Goal: Task Accomplishment & Management: Complete application form

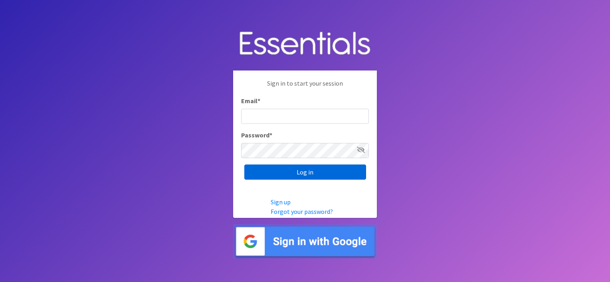
type input "[EMAIL_ADDRESS][DOMAIN_NAME]"
click at [298, 168] on input "Log in" at bounding box center [305, 172] width 122 height 15
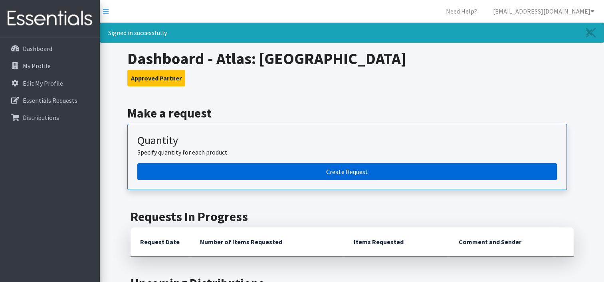
click at [351, 170] on link "Create Request" at bounding box center [346, 172] width 419 height 17
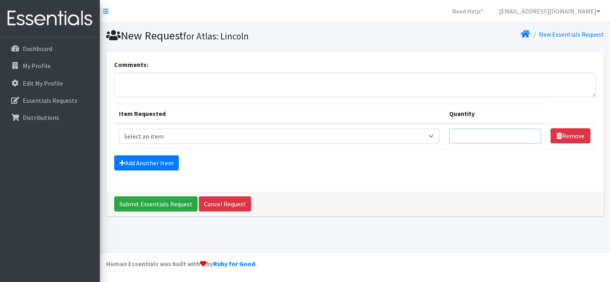
click at [449, 139] on input "Quantity" at bounding box center [495, 136] width 92 height 15
type input "10"
click at [153, 132] on select "Select an item Cleanse: Bar soap Clothing: Socks (list the # of pairs of socks …" at bounding box center [279, 136] width 321 height 15
click at [119, 129] on select "Select an item Cleanse: Bar soap Clothing: Socks (list the # of pairs of socks …" at bounding box center [279, 136] width 321 height 15
click at [210, 140] on select "Select an item Cleanse: Bar soap Clothing: Socks (list the # of pairs of socks …" at bounding box center [279, 136] width 321 height 15
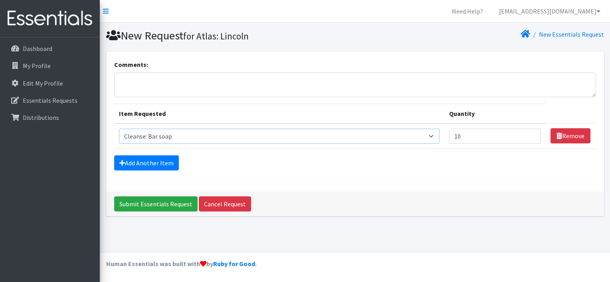
select select "15548"
click at [119, 129] on select "Select an item Cleanse: Bar soap Clothing: Socks (list the # of pairs of socks …" at bounding box center [279, 136] width 321 height 15
click at [207, 69] on div "Comments:" at bounding box center [355, 79] width 482 height 38
click at [207, 75] on textarea "Comments:" at bounding box center [355, 85] width 482 height 25
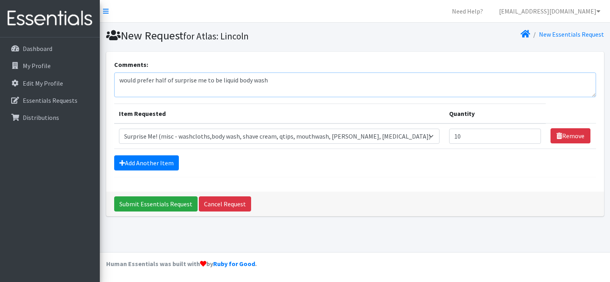
click at [268, 79] on textarea "would prefer half of surprise me to be liquid body wash" at bounding box center [355, 85] width 482 height 25
type textarea "would prefer half of surprise me to be liquid body wash"
click at [449, 134] on input "10" at bounding box center [495, 136] width 92 height 15
drag, startPoint x: 273, startPoint y: 80, endPoint x: 63, endPoint y: 89, distance: 210.1
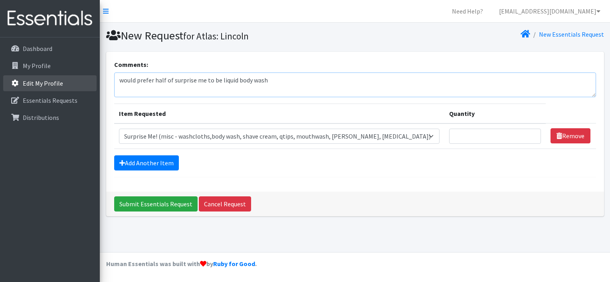
click at [63, 89] on div "Need Help? [EMAIL_ADDRESS][DOMAIN_NAME] Organization Settings My Co-Workers My …" at bounding box center [305, 141] width 610 height 282
type textarea "P"
click at [197, 82] on textarea "If able make the surprise me, 7 liquid body wash, 7 shaving cream," at bounding box center [355, 85] width 482 height 25
type textarea "If able make the surprise me into 7 liquid body wash, 7 shaving cream,"
click at [458, 135] on input "Quantity" at bounding box center [495, 136] width 92 height 15
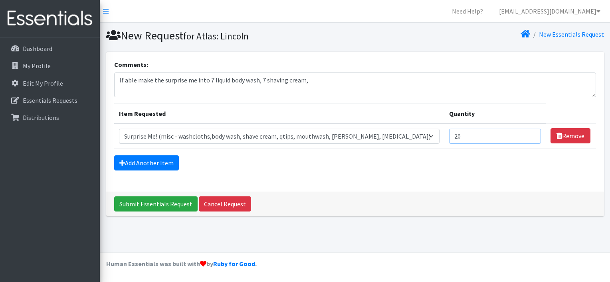
type input "20"
click at [259, 81] on textarea "If able make the surprise me into 7 liquid body wash, 7 shaving cream," at bounding box center [355, 85] width 482 height 25
click at [307, 81] on textarea "If able make the surprise me into 7 liquid body wash, 7 shaving cream," at bounding box center [355, 85] width 482 height 25
click at [402, 79] on textarea "If able make the surprise me into 7 liquid body wash, 7 shaving cream, and the …" at bounding box center [355, 85] width 482 height 25
type textarea "If able make the surprise me into 7 liquid body wash, 7 shaving cream, and the …"
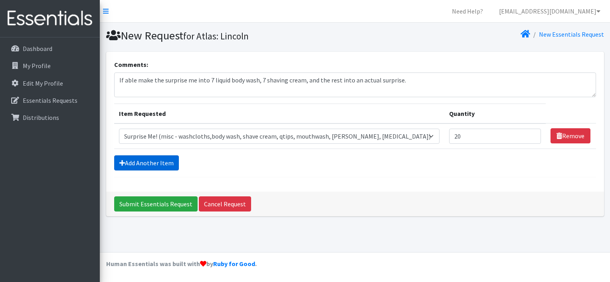
click at [138, 161] on link "Add Another Item" at bounding box center [146, 163] width 65 height 15
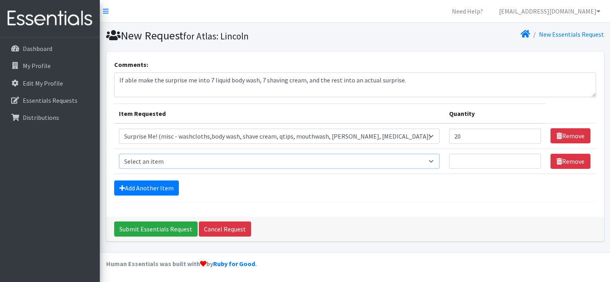
click at [138, 161] on select "Select an item Cleanse: Bar soap Clothing: Socks (list the # of pairs of socks …" at bounding box center [279, 161] width 321 height 15
select select "15544"
click at [119, 154] on select "Select an item Cleanse: Bar soap Clothing: Socks (list the # of pairs of socks …" at bounding box center [279, 161] width 321 height 15
click at [449, 160] on input "Quantity" at bounding box center [495, 161] width 92 height 15
type input "6"
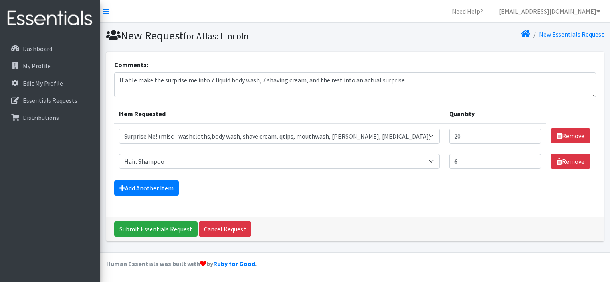
click at [298, 202] on div "Comments: If able make the surprise me into 7 liquid body wash, 7 shaving cream…" at bounding box center [355, 134] width 498 height 165
click at [160, 189] on link "Add Another Item" at bounding box center [146, 188] width 65 height 15
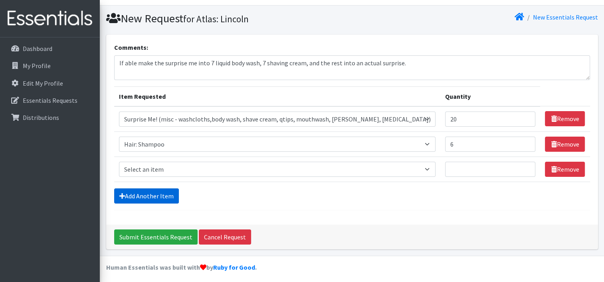
scroll to position [19, 0]
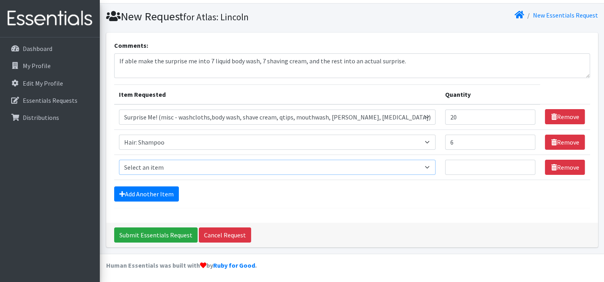
click at [253, 161] on select "Select an item Cleanse: Bar soap Clothing: Socks (list the # of pairs of socks …" at bounding box center [277, 167] width 316 height 15
select select "15558"
click at [119, 160] on select "Select an item Cleanse: Bar soap Clothing: Socks (list the # of pairs of socks …" at bounding box center [277, 167] width 316 height 15
click at [275, 196] on div "Add Another Item" at bounding box center [352, 194] width 476 height 15
click at [445, 168] on input "Quantity" at bounding box center [490, 167] width 91 height 15
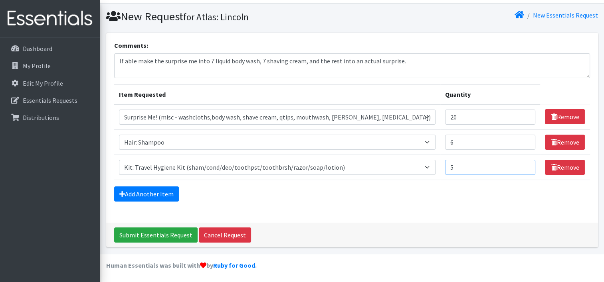
type input "5"
click at [359, 194] on div "Add Another Item" at bounding box center [352, 194] width 476 height 15
click at [445, 117] on input "20" at bounding box center [490, 117] width 91 height 15
type input "1"
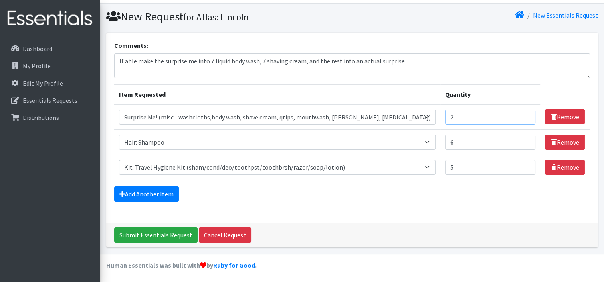
type input "20"
click at [400, 97] on th "Item Requested" at bounding box center [277, 95] width 326 height 20
click at [367, 60] on textarea "If able make the surprise me into 7 liquid body wash, 7 shaving cream, and the …" at bounding box center [352, 65] width 476 height 25
type textarea "If able make the surprise me into 7 liquid body wash, 7 shaving cream, and the …"
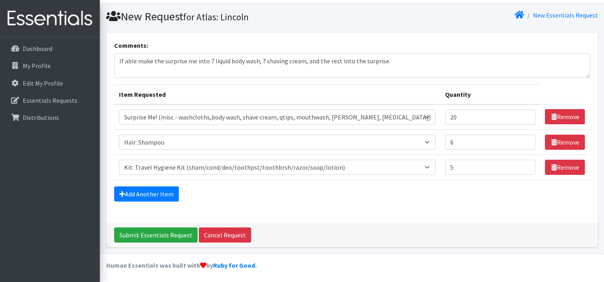
click at [331, 184] on form "Comments: If able make the surprise me into 7 liquid body wash, 7 shaving cream…" at bounding box center [352, 125] width 476 height 168
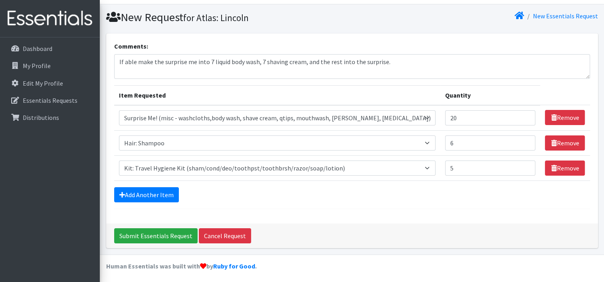
scroll to position [18, 0]
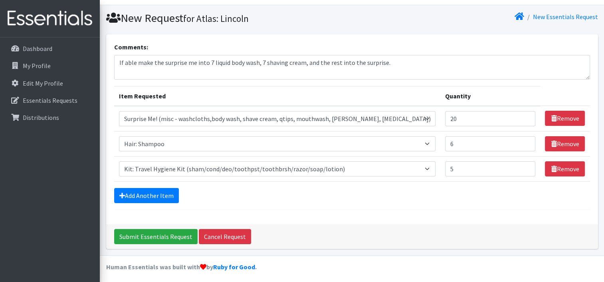
click at [279, 201] on div "Add Another Item" at bounding box center [352, 195] width 476 height 15
click at [147, 192] on link "Add Another Item" at bounding box center [146, 195] width 65 height 15
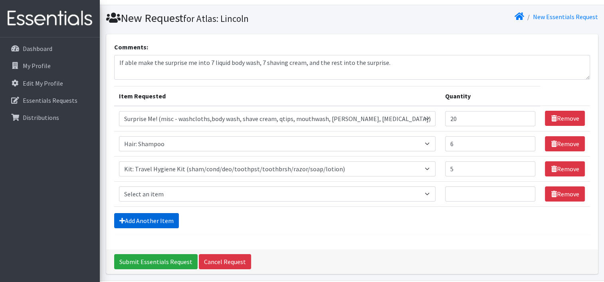
scroll to position [45, 0]
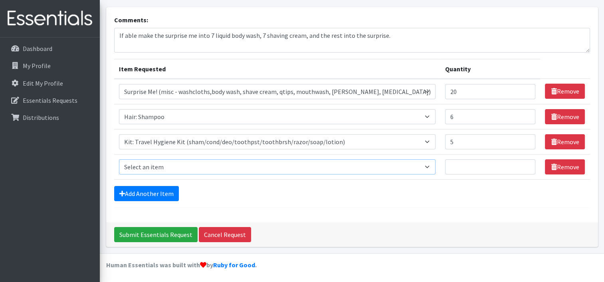
click at [158, 168] on select "Select an item Cleanse: Bar soap Clothing: Socks (list the # of pairs of socks …" at bounding box center [277, 167] width 316 height 15
select select "15113"
click at [119, 160] on select "Select an item Cleanse: Bar soap Clothing: Socks (list the # of pairs of socks …" at bounding box center [277, 167] width 316 height 15
click at [262, 192] on div "Add Another Item" at bounding box center [352, 193] width 476 height 15
click at [548, 168] on link "Remove" at bounding box center [565, 167] width 40 height 15
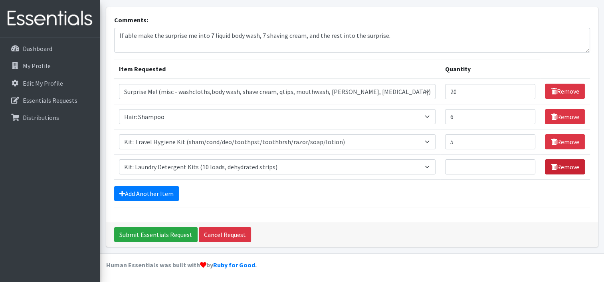
scroll to position [19, 0]
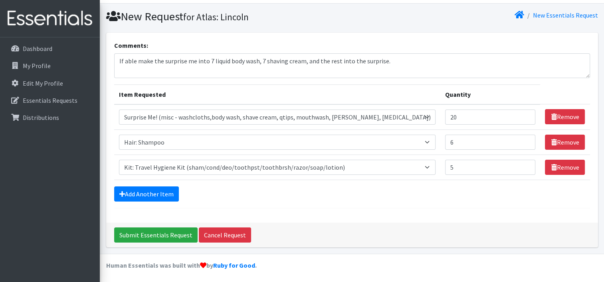
click at [372, 212] on div "Comments: If able make the surprise me into 7 liquid body wash, 7 shaving cream…" at bounding box center [352, 128] width 492 height 190
click at [158, 235] on input "Submit Essentials Request" at bounding box center [155, 235] width 83 height 15
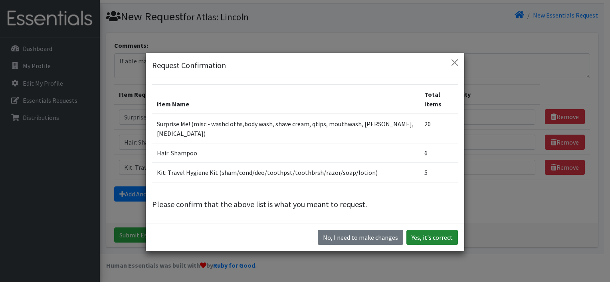
click at [416, 230] on button "Yes, it's correct" at bounding box center [431, 237] width 51 height 15
